Goal: Answer question/provide support

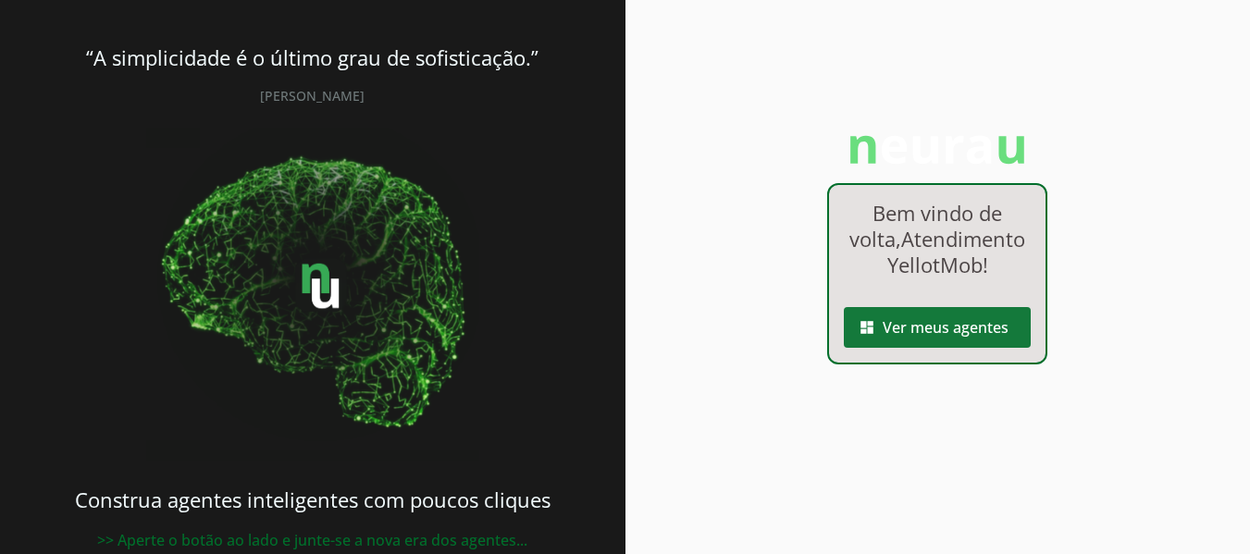
click at [924, 343] on span at bounding box center [937, 327] width 187 height 44
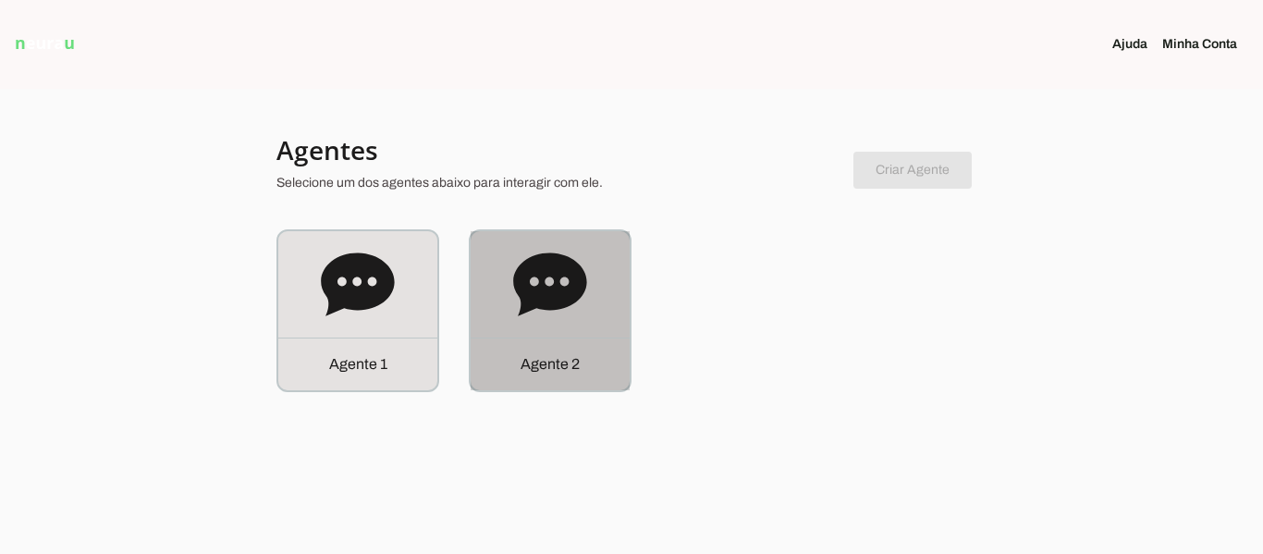
click at [573, 315] on icon at bounding box center [550, 285] width 74 height 74
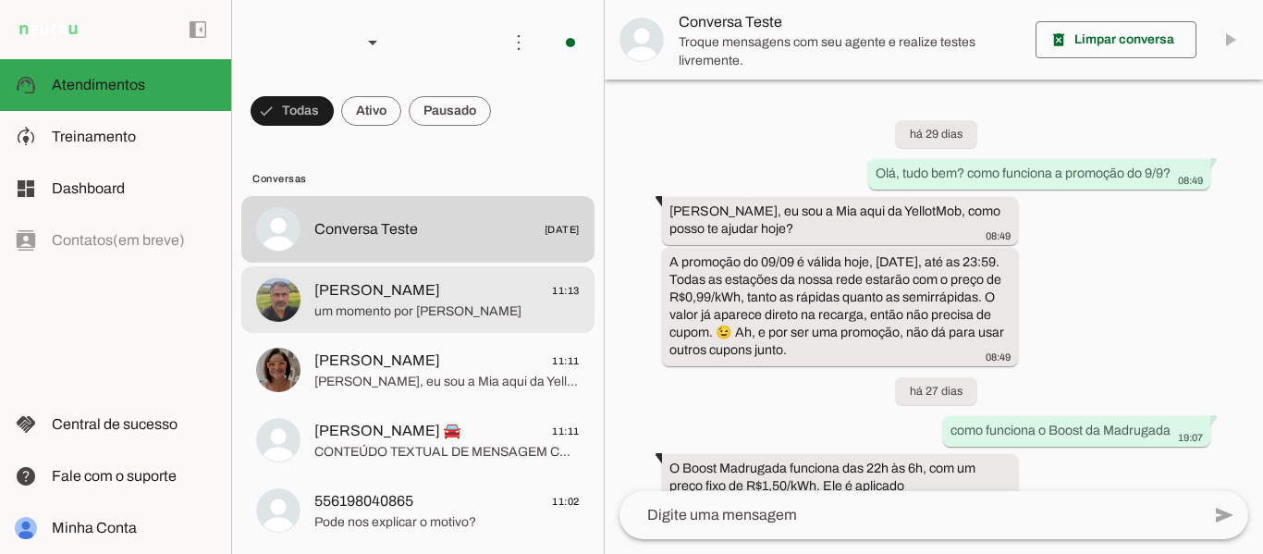
scroll to position [750, 0]
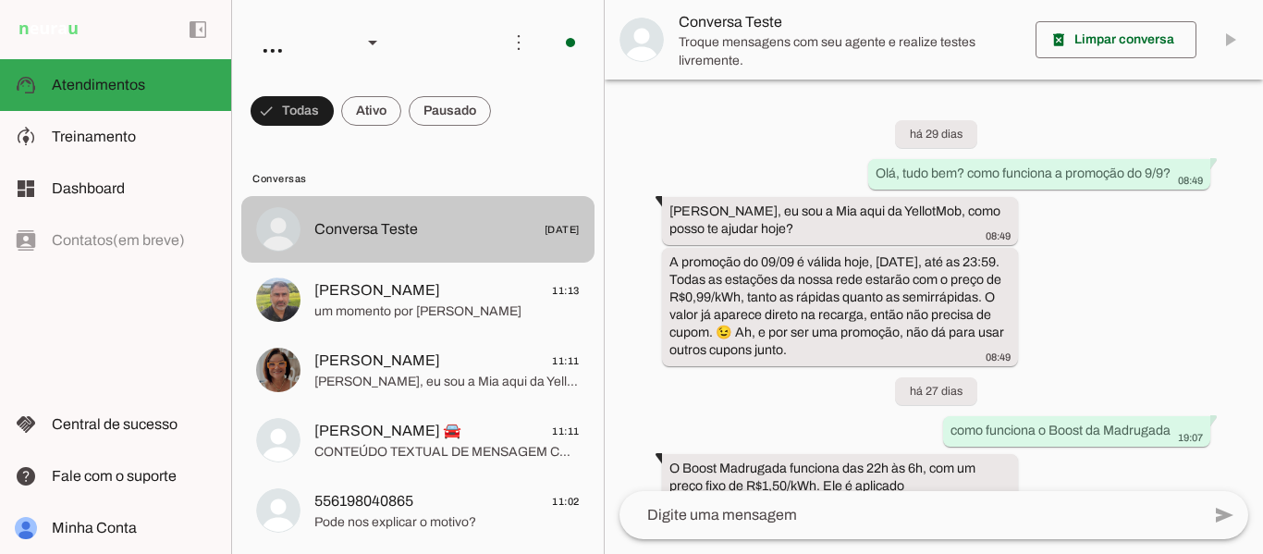
scroll to position [750, 0]
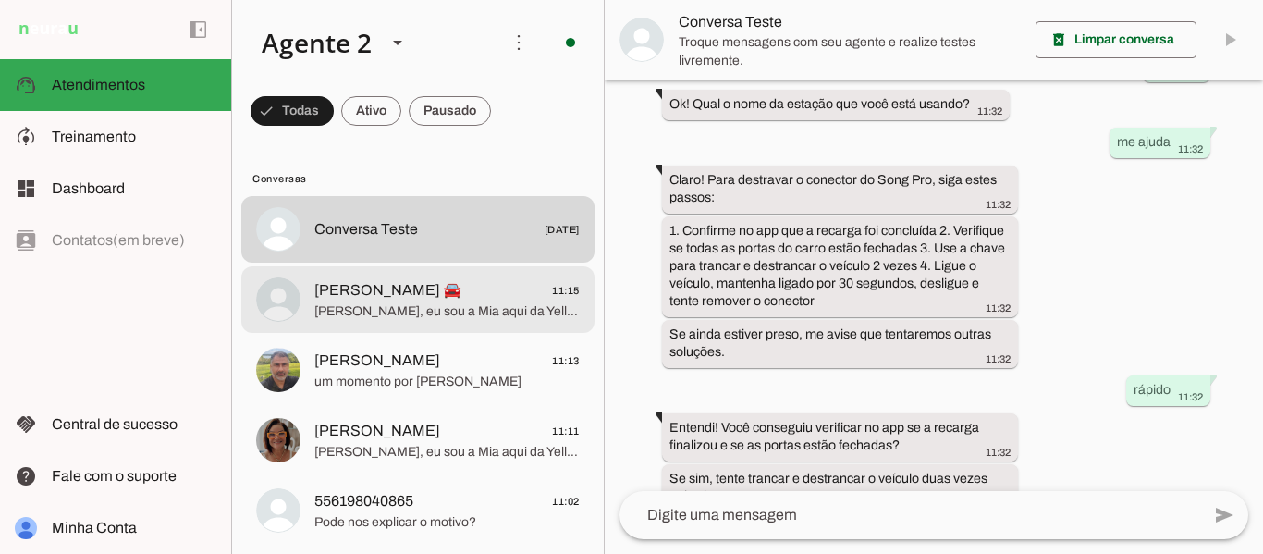
click at [473, 309] on span "[PERSON_NAME], eu sou a Mia aqui da YellotMob, como posso te ajudar hoje?" at bounding box center [446, 311] width 265 height 18
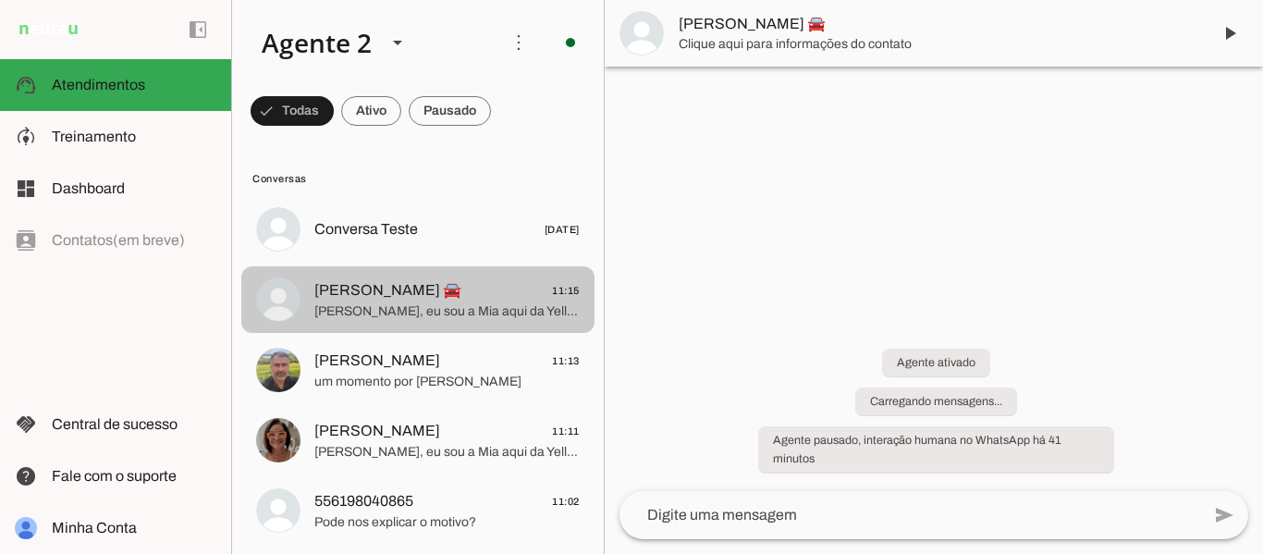
scroll to position [2984, 0]
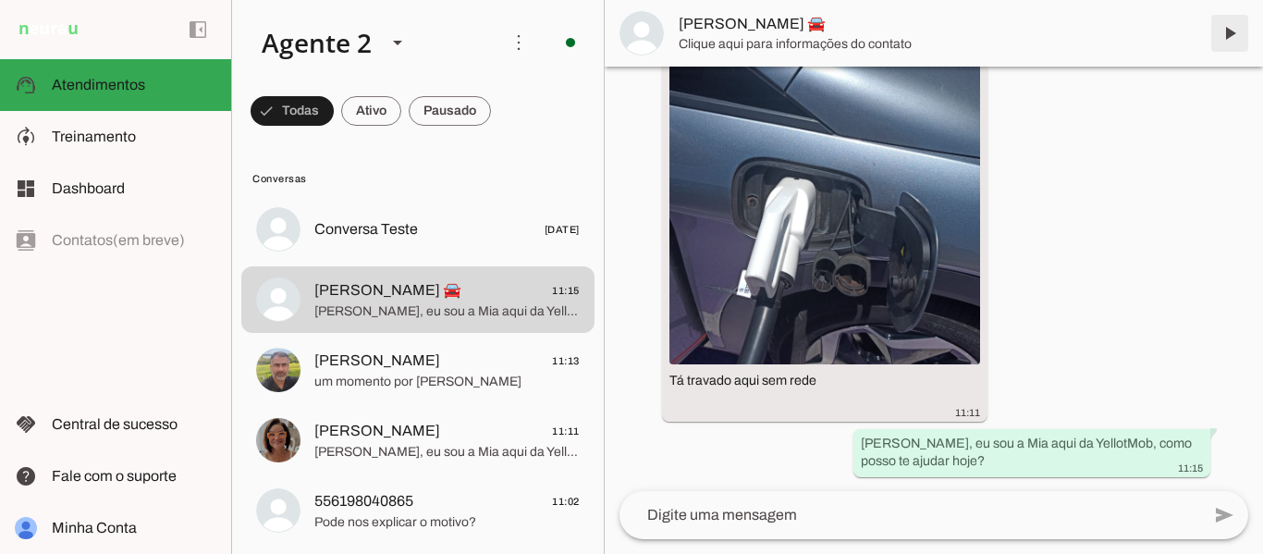
click at [1224, 32] on span at bounding box center [1230, 33] width 44 height 44
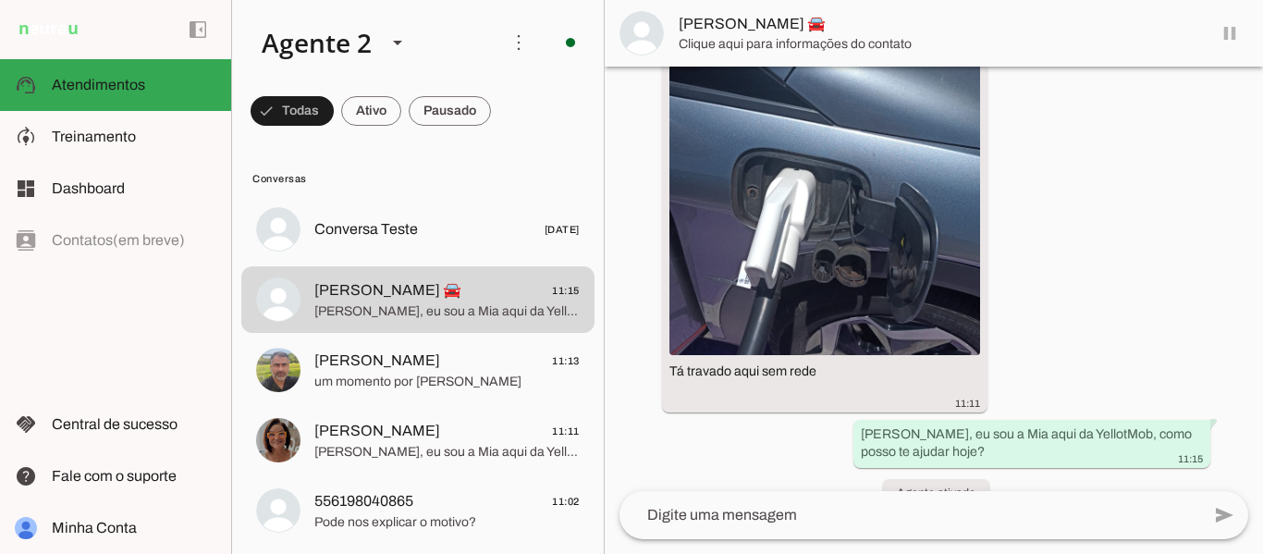
scroll to position [3027, 0]
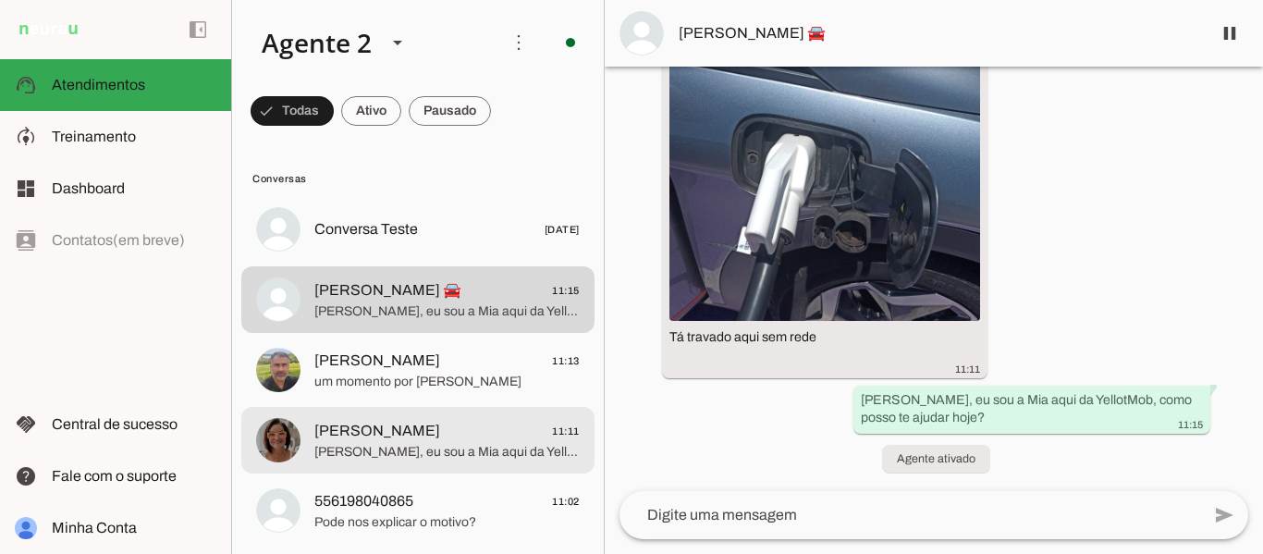
click at [439, 446] on span "[PERSON_NAME], eu sou a Mia aqui da YellotMob, como posso te ajudar hoje?" at bounding box center [446, 452] width 265 height 18
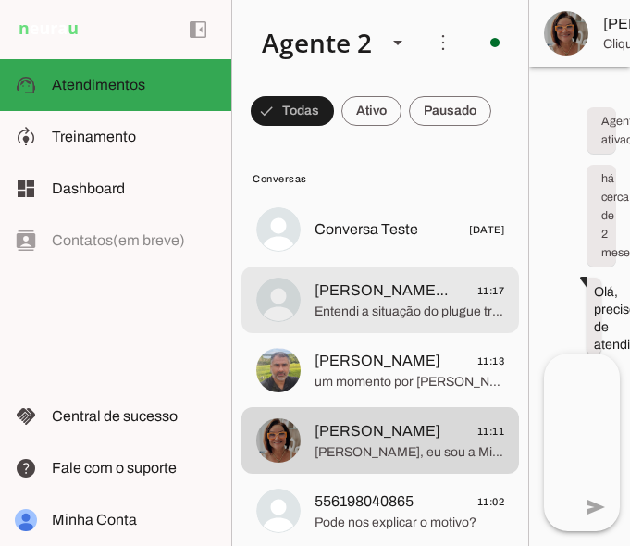
click at [376, 307] on span "Entendi a situação do plugue travado. Você já tentou destravar o conector pelo …" at bounding box center [409, 311] width 190 height 18
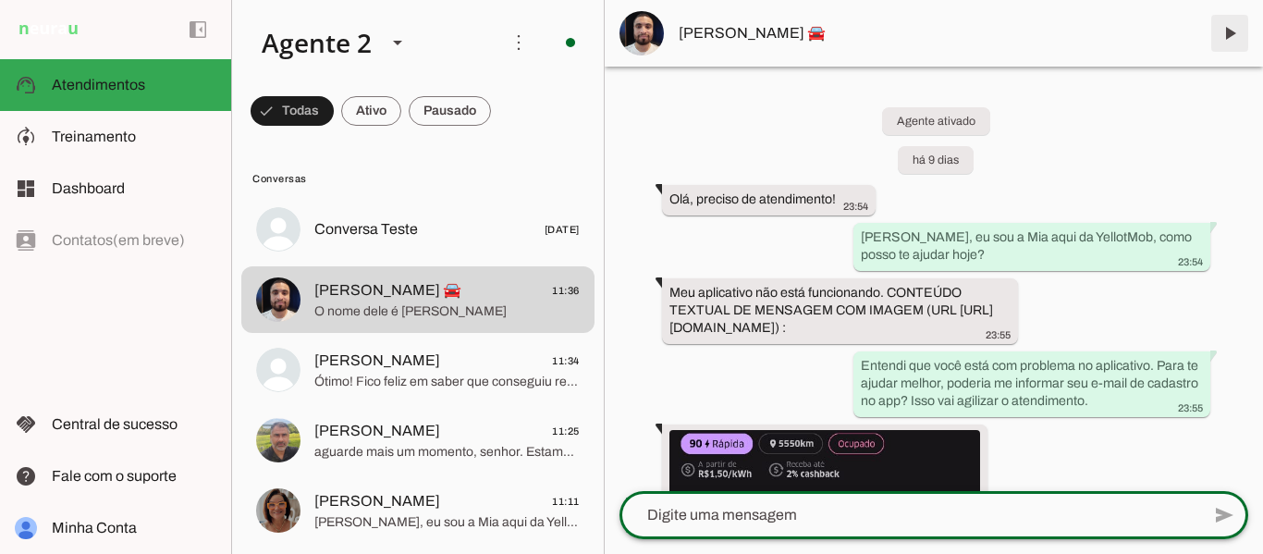
click at [1238, 19] on span at bounding box center [1230, 33] width 44 height 44
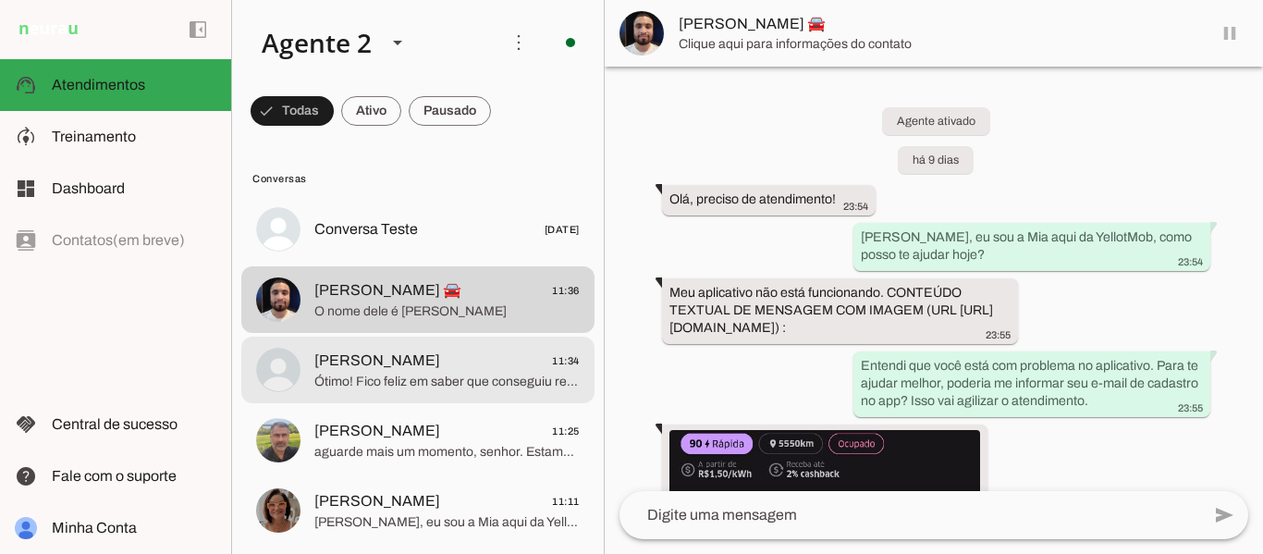
click at [460, 376] on span "Ótimo! Fico feliz em saber que conseguiu resolver. Antes de encerrarmos, poderi…" at bounding box center [446, 382] width 265 height 18
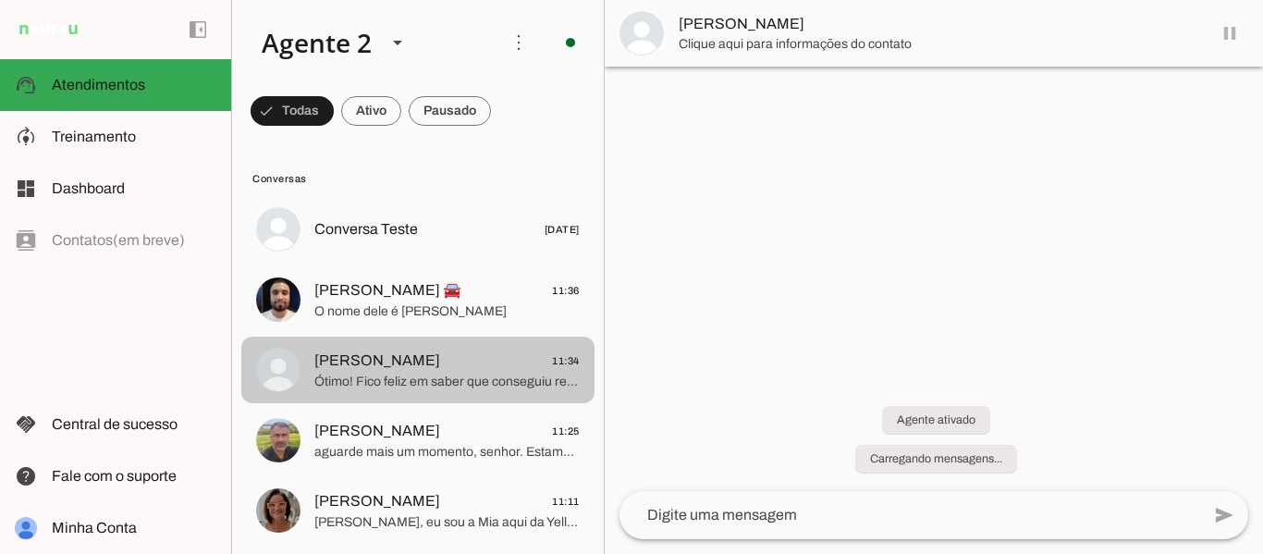
scroll to position [195, 0]
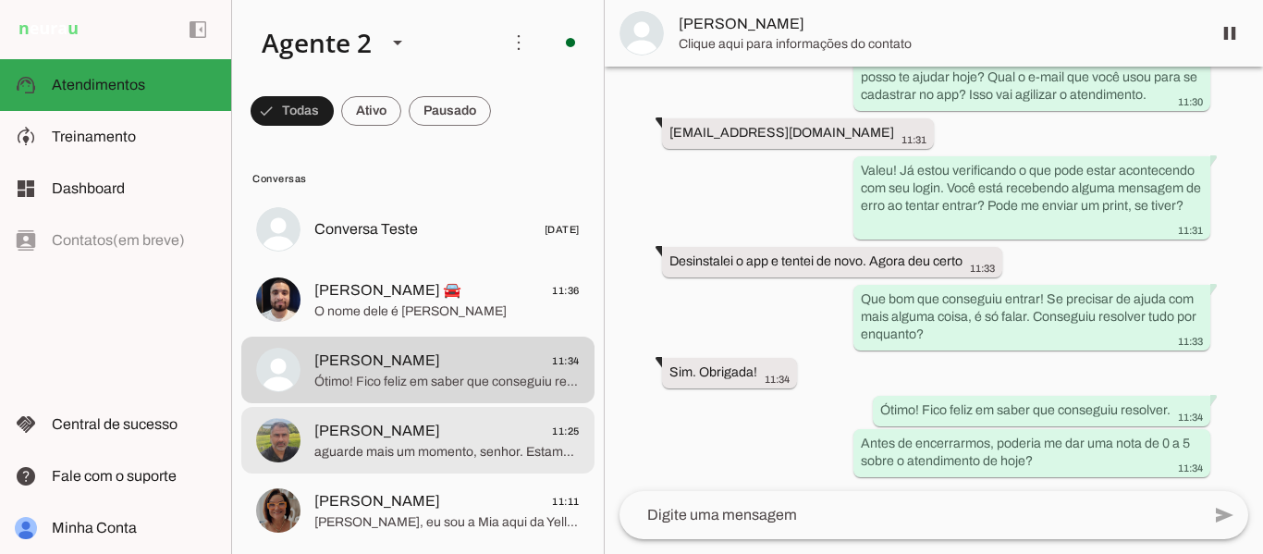
click at [461, 452] on span "aguarde mais um momento, senhor. Estamos analisando" at bounding box center [446, 452] width 265 height 18
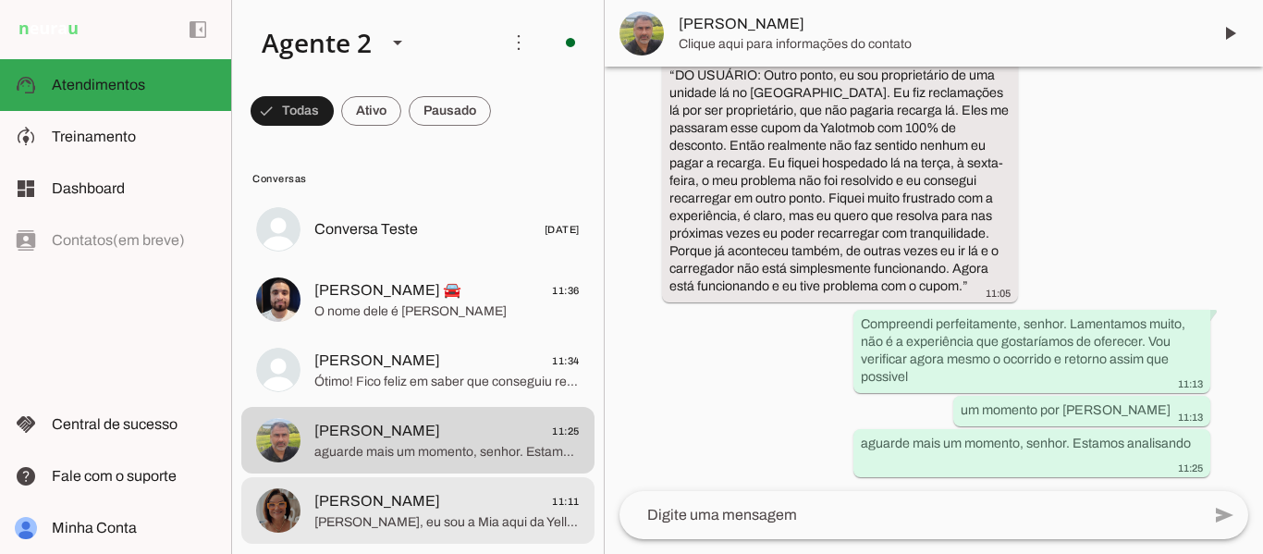
click at [429, 516] on span "[PERSON_NAME], eu sou a Mia aqui da YellotMob, como posso te ajudar hoje?" at bounding box center [446, 522] width 265 height 18
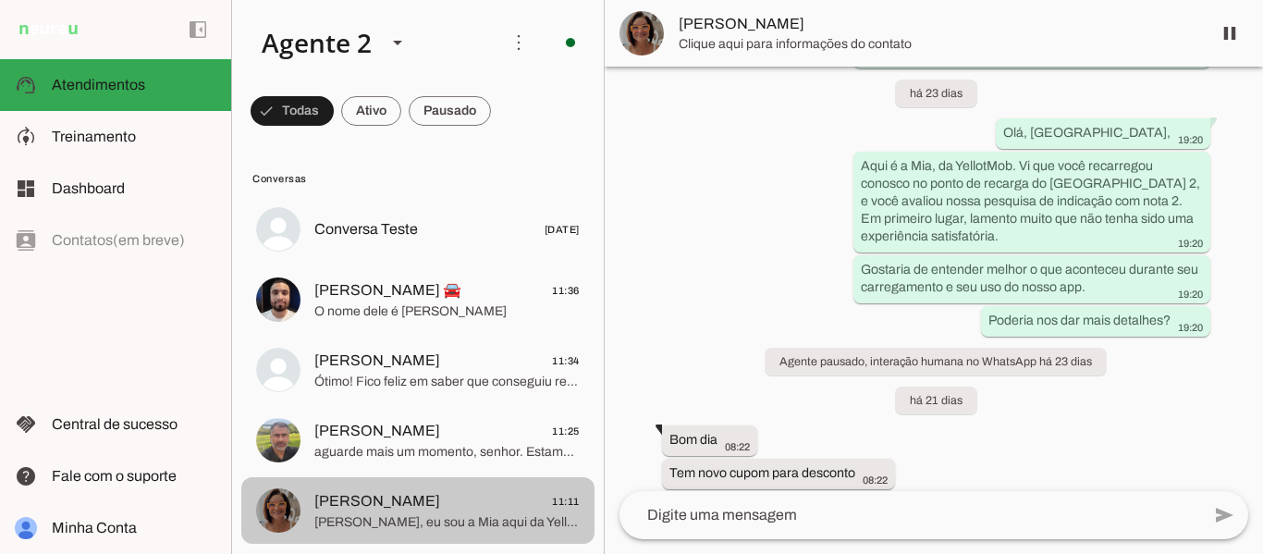
scroll to position [7307, 0]
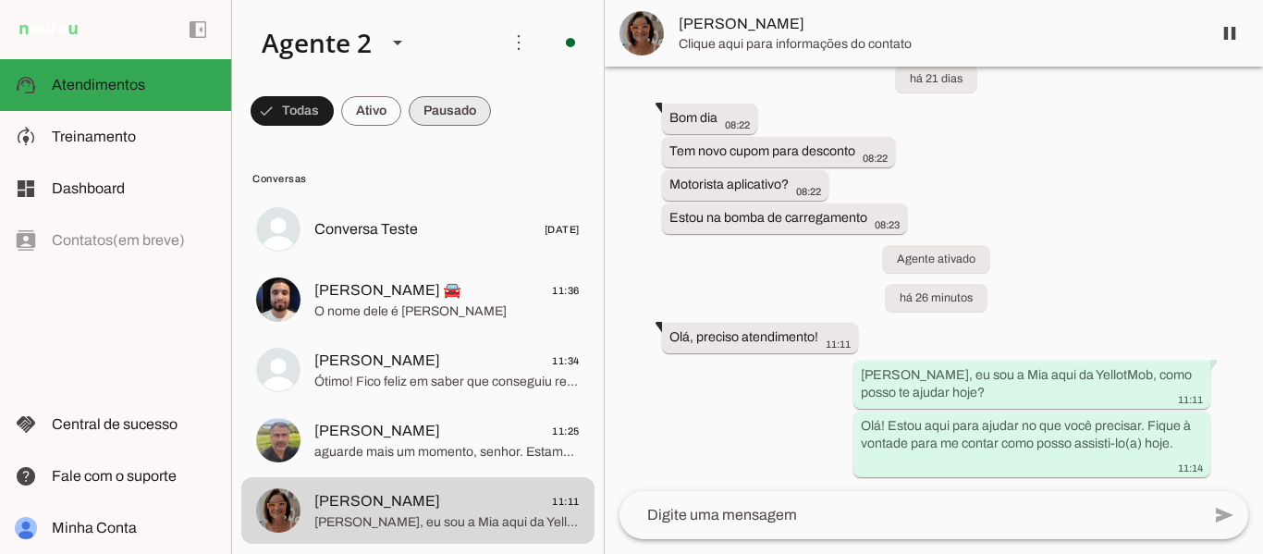
click at [458, 104] on span at bounding box center [450, 111] width 82 height 44
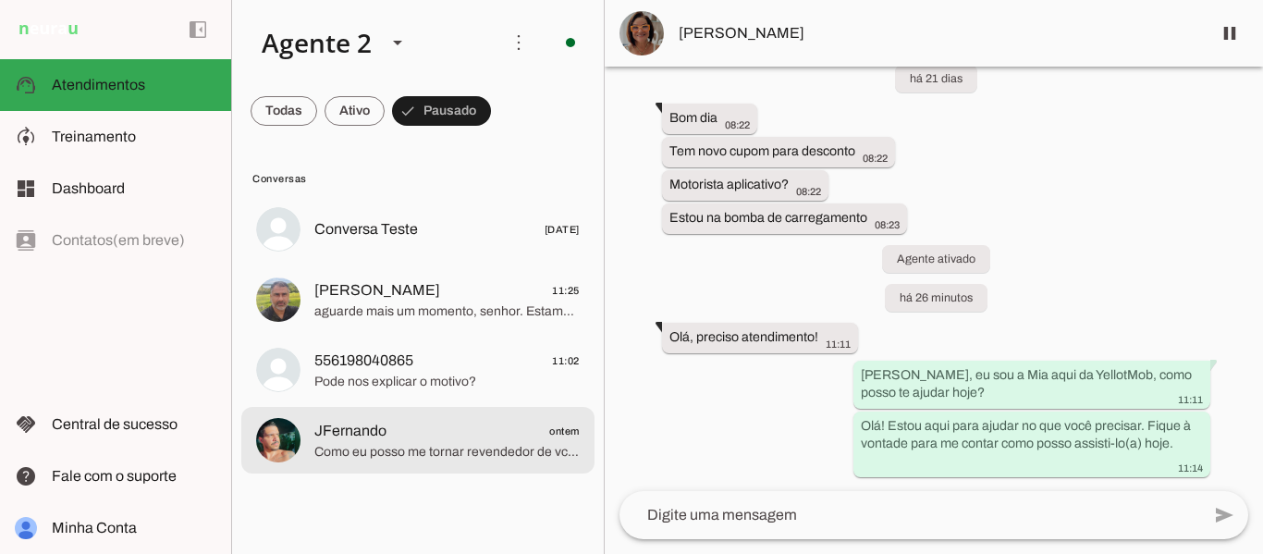
click at [498, 435] on span "JFernando ontem" at bounding box center [446, 431] width 265 height 23
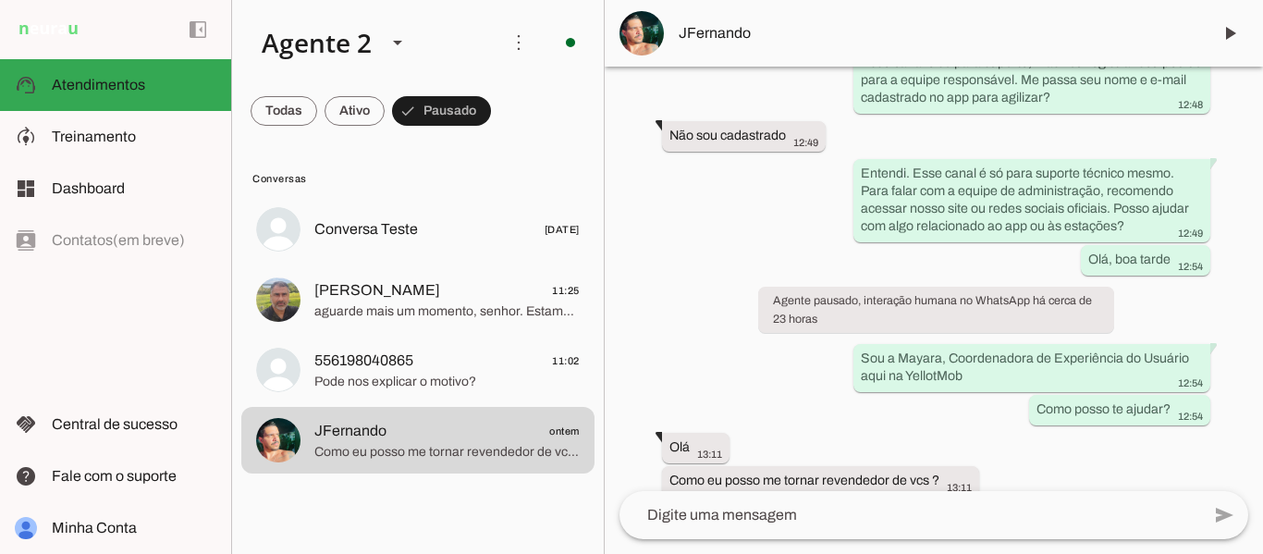
scroll to position [288, 0]
